Goal: Task Accomplishment & Management: Use online tool/utility

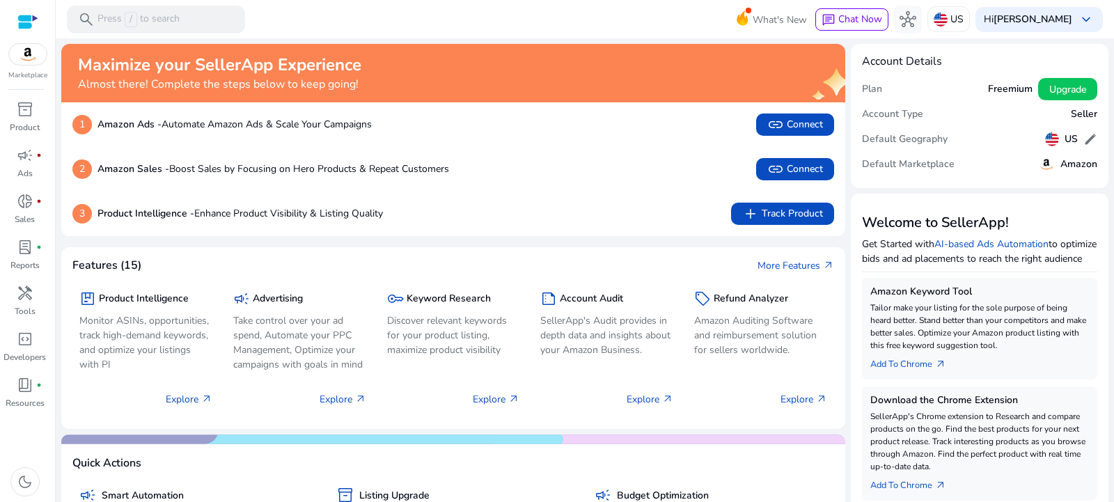
click at [26, 18] on div at bounding box center [27, 22] width 21 height 16
click at [172, 19] on p "Press / to search" at bounding box center [138, 19] width 82 height 15
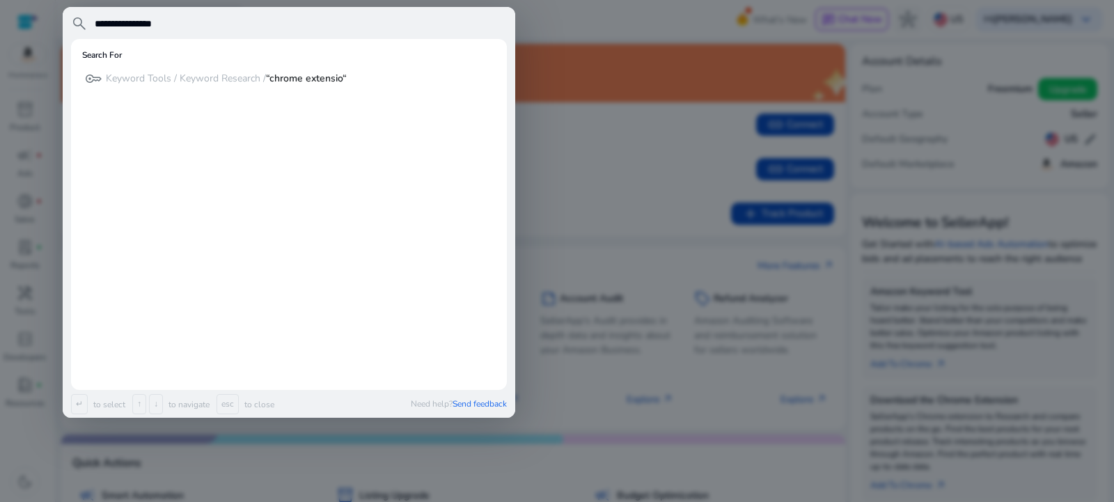
type input "**********"
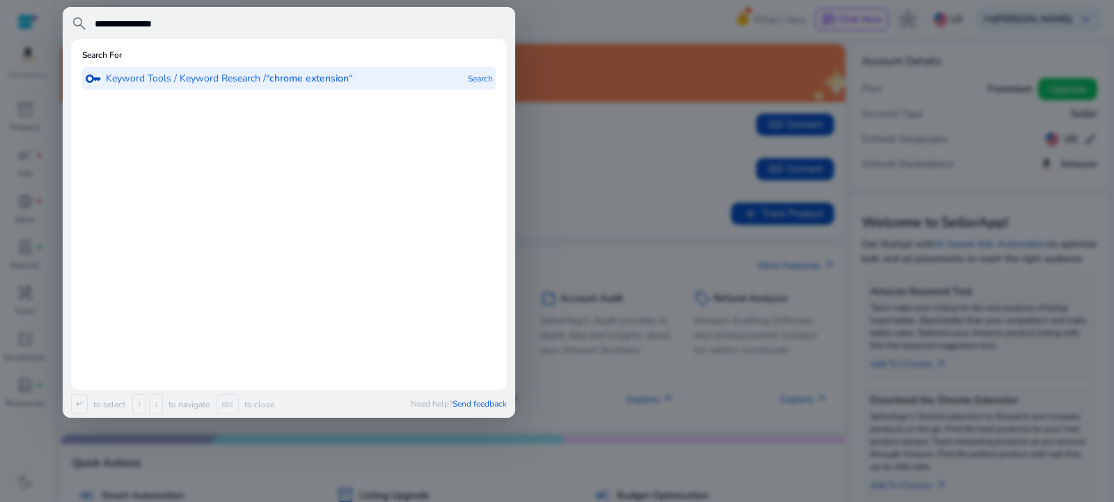
click at [316, 86] on p "Keyword Tools / Keyword Research / “chrome extension“" at bounding box center [229, 79] width 247 height 14
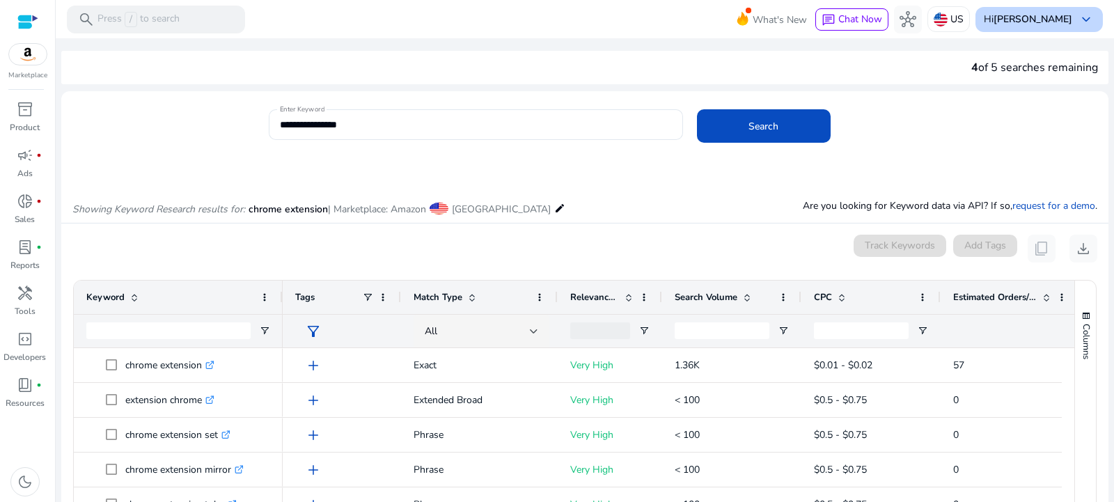
click at [1091, 15] on div "Hi [PERSON_NAME] keyboard_arrow_down" at bounding box center [1038, 19] width 127 height 25
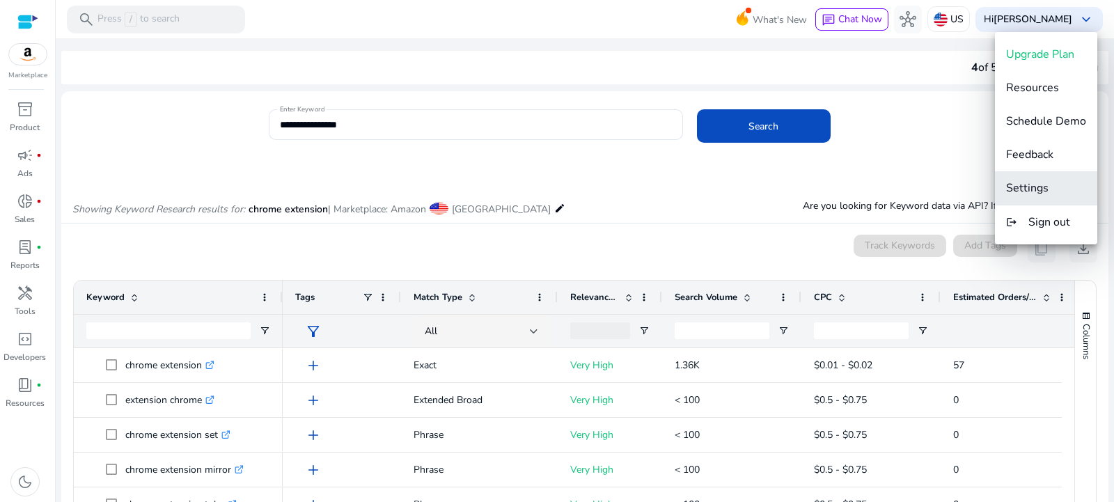
click at [1029, 187] on span "Settings" at bounding box center [1027, 187] width 42 height 15
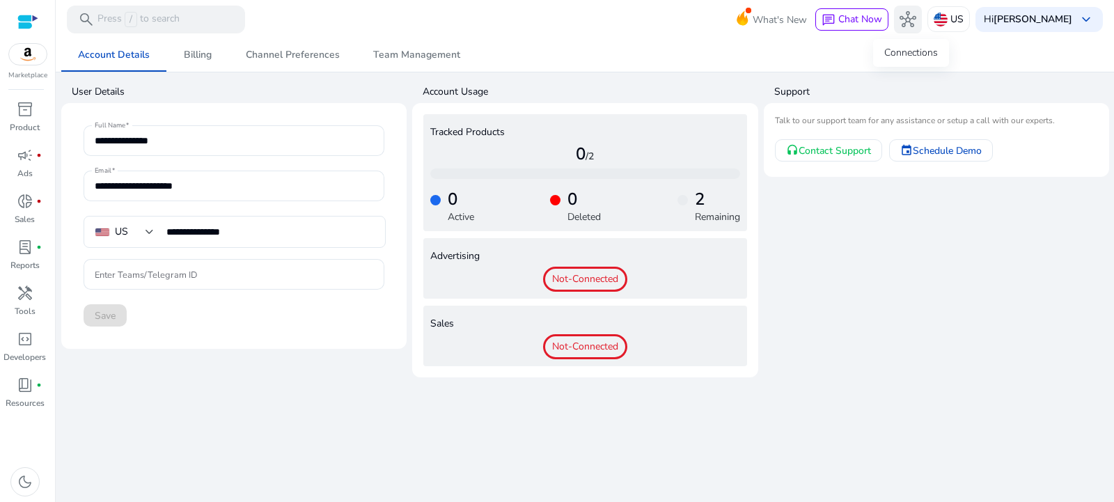
click at [908, 19] on span "hub" at bounding box center [907, 19] width 17 height 17
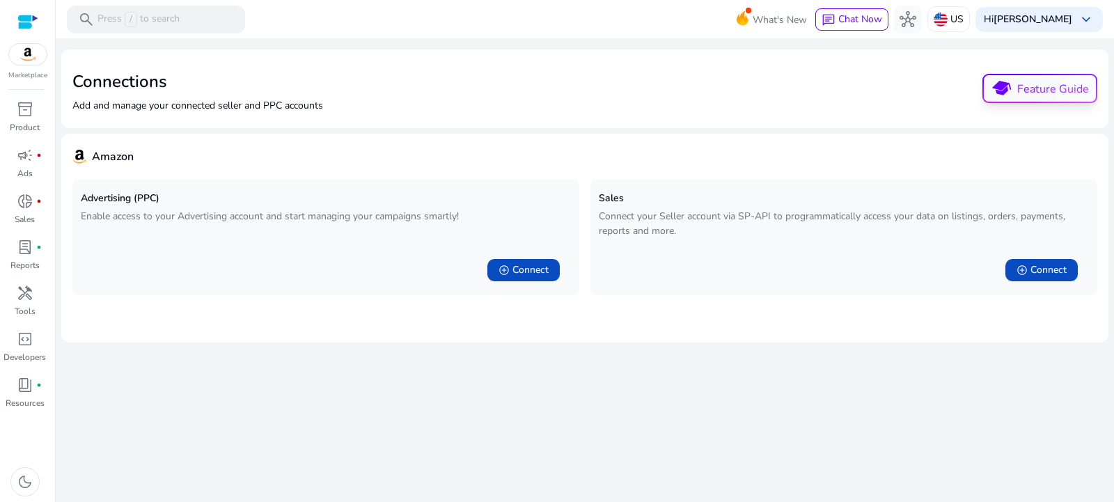
click at [1023, 88] on p "Feature Guide" at bounding box center [1053, 89] width 72 height 17
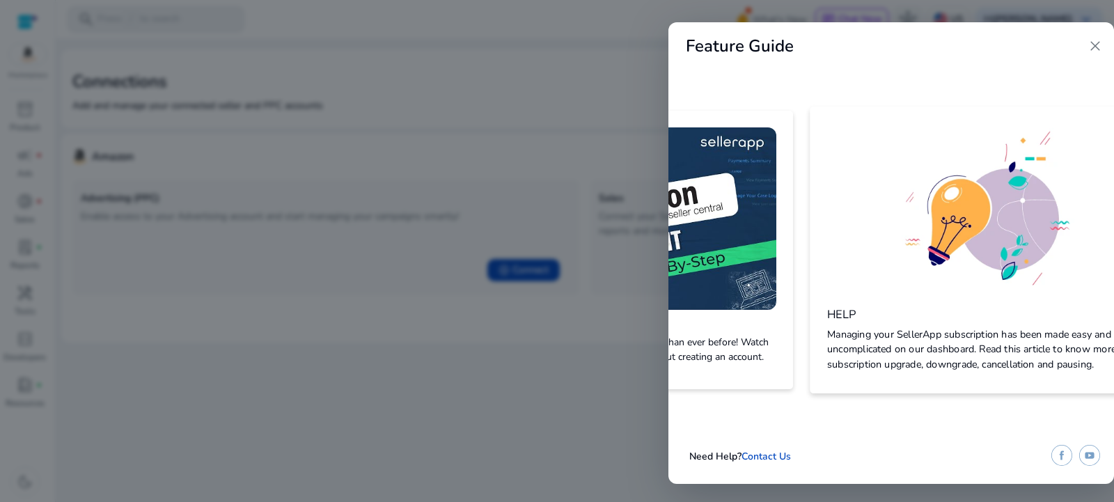
scroll to position [0, 650]
click at [1091, 43] on span "close" at bounding box center [1095, 46] width 17 height 17
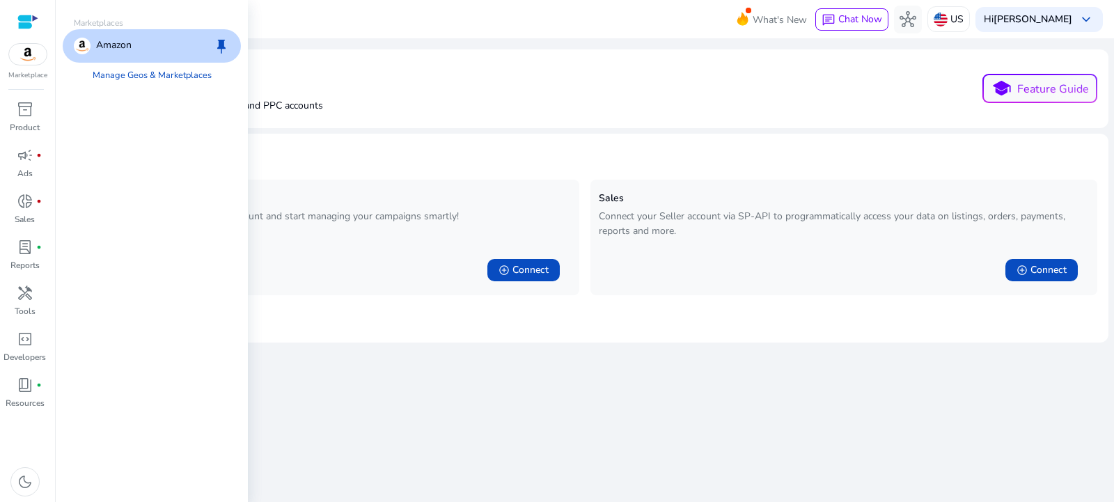
click at [124, 44] on p "Amazon" at bounding box center [113, 46] width 35 height 17
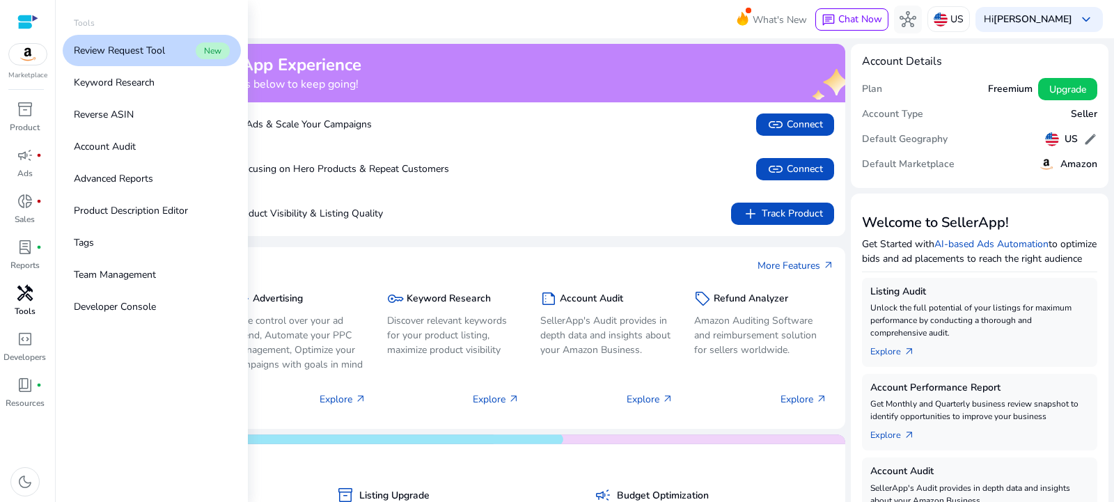
click at [28, 294] on span "handyman" at bounding box center [25, 293] width 17 height 17
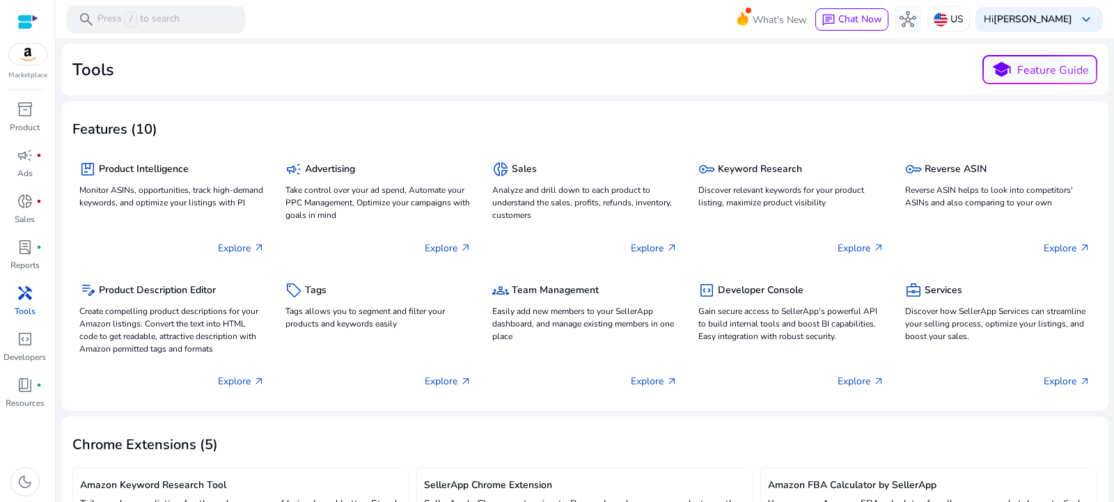
scroll to position [348, 0]
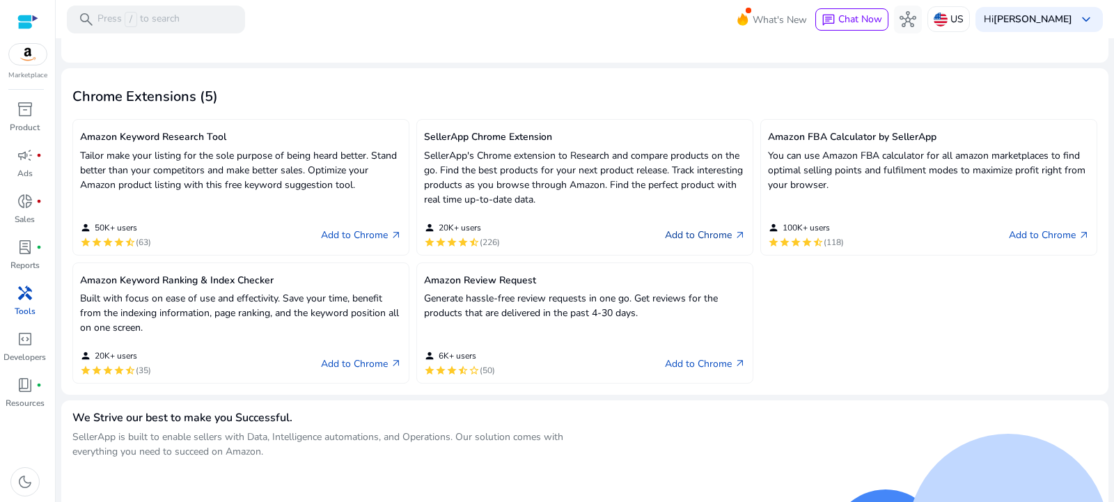
click at [695, 233] on link "Add to Chrome arrow_outward" at bounding box center [705, 235] width 81 height 17
